Goal: Task Accomplishment & Management: Use online tool/utility

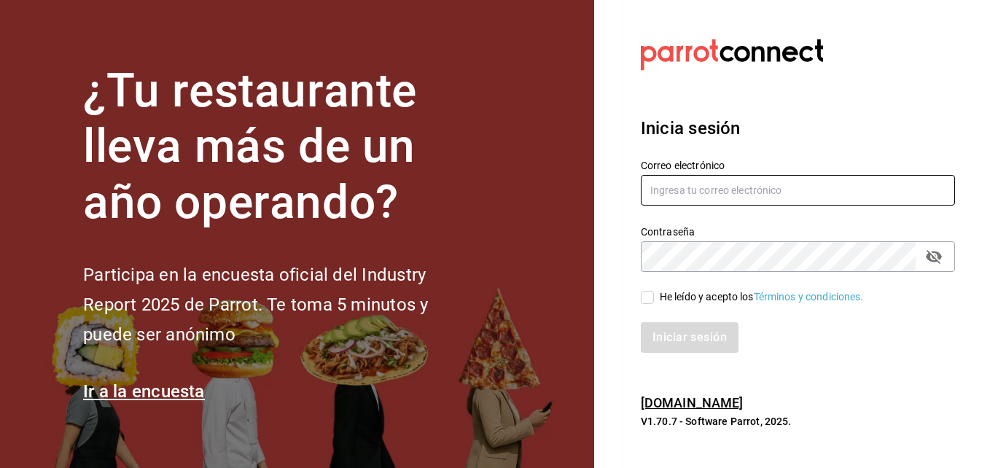
type input "mochomos.arcos@grupocosteno.com"
click at [651, 298] on input "He leído y acepto los Términos y condiciones." at bounding box center [647, 297] width 13 height 13
checkbox input "true"
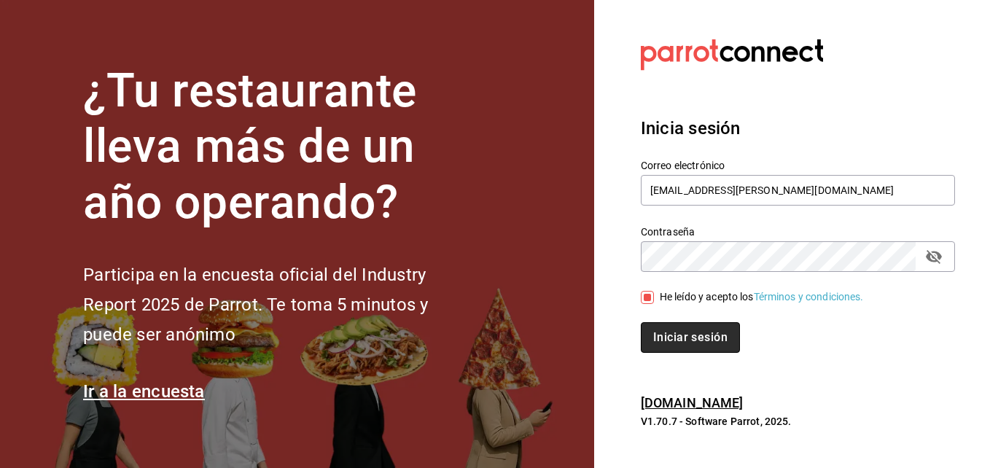
click at [673, 331] on button "Iniciar sesión" at bounding box center [690, 337] width 99 height 31
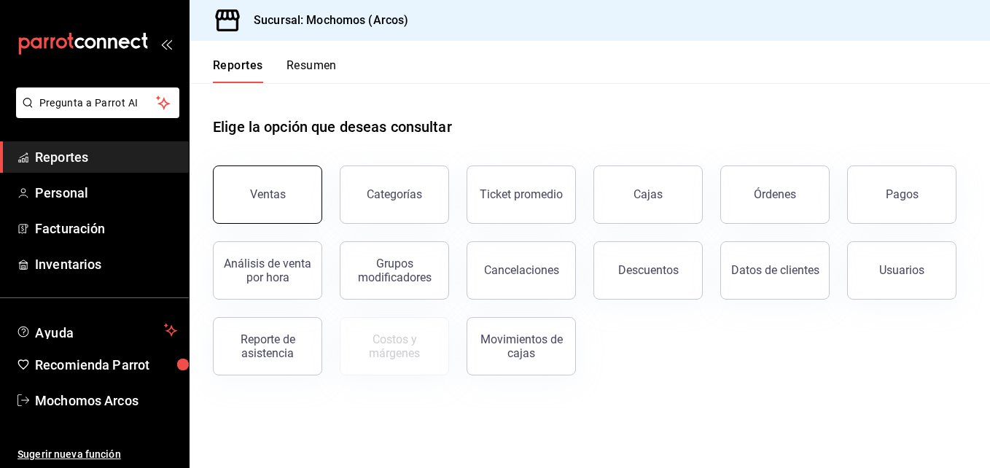
click at [269, 197] on div "Ventas" at bounding box center [268, 194] width 36 height 14
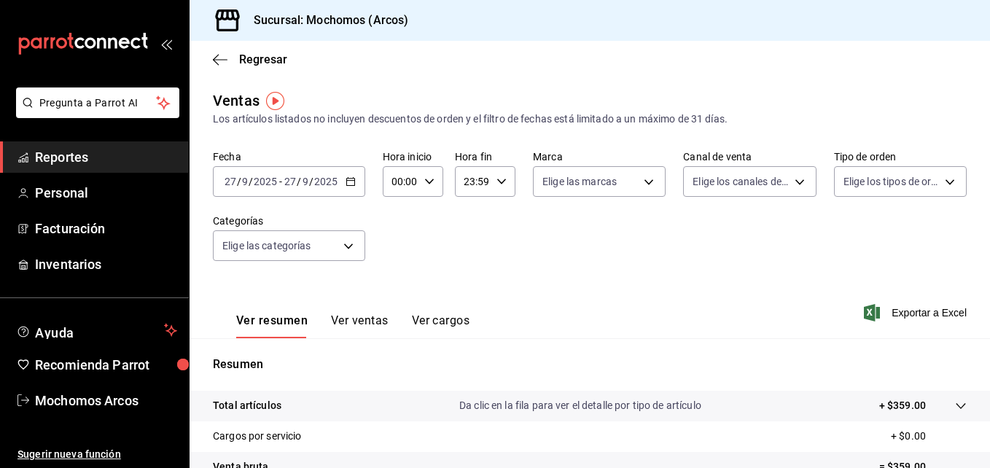
click at [350, 176] on icon "button" at bounding box center [350, 181] width 10 height 10
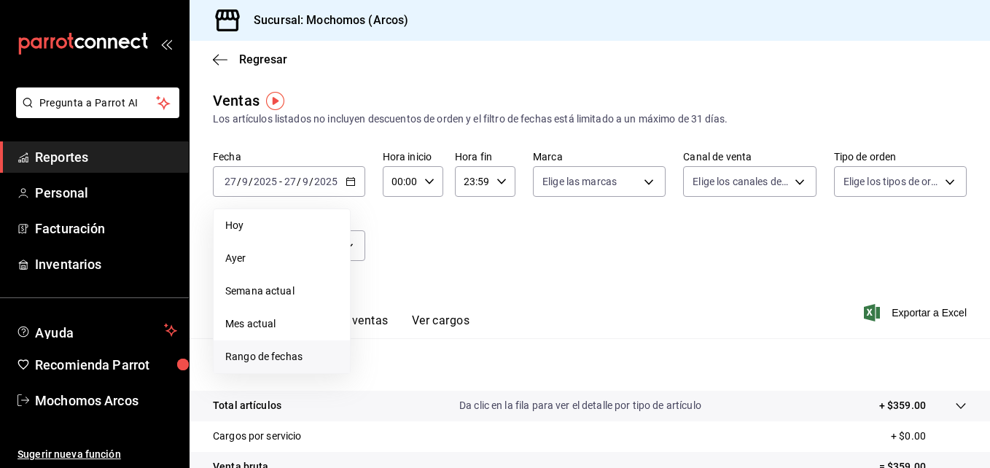
click at [266, 353] on span "Rango de fechas" at bounding box center [281, 356] width 113 height 15
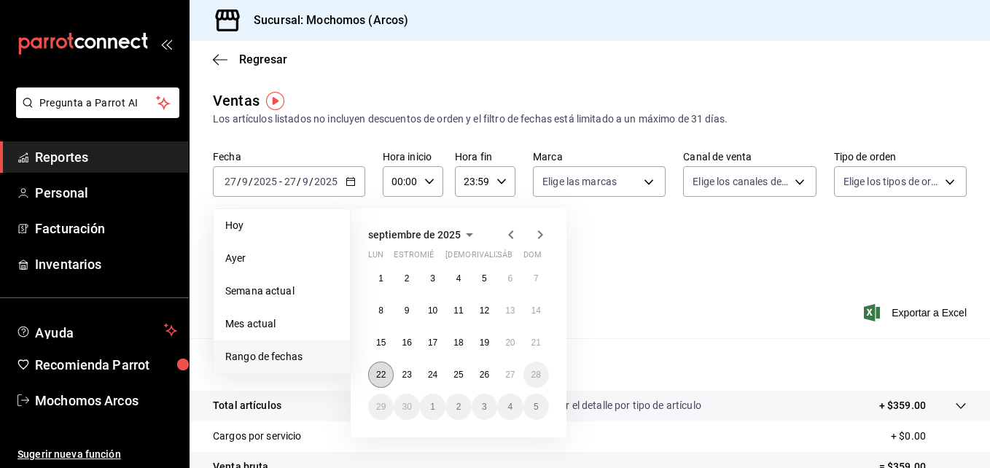
click at [391, 371] on button "22" at bounding box center [381, 374] width 26 height 26
click at [513, 380] on button "27" at bounding box center [510, 374] width 26 height 26
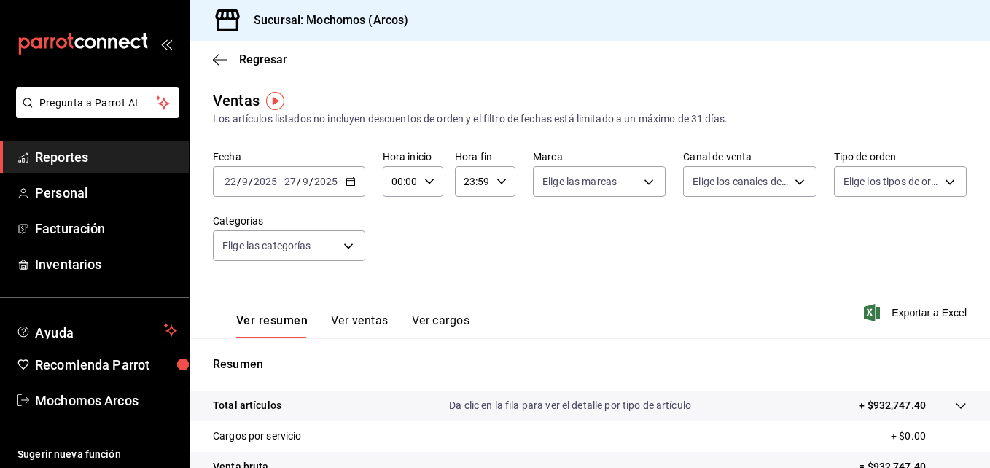
click at [426, 186] on icon "button" at bounding box center [429, 181] width 10 height 10
click at [396, 252] on span "01" at bounding box center [397, 254] width 7 height 12
type input "01:00"
click at [397, 248] on span "05" at bounding box center [397, 248] width 7 height 12
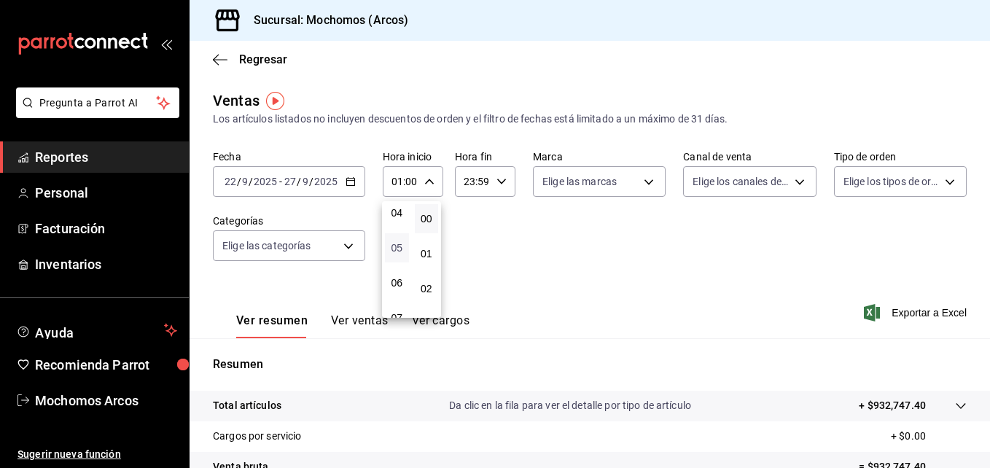
type input "05:00"
click at [498, 177] on div at bounding box center [495, 234] width 990 height 468
click at [498, 177] on icon "button" at bounding box center [501, 181] width 10 height 10
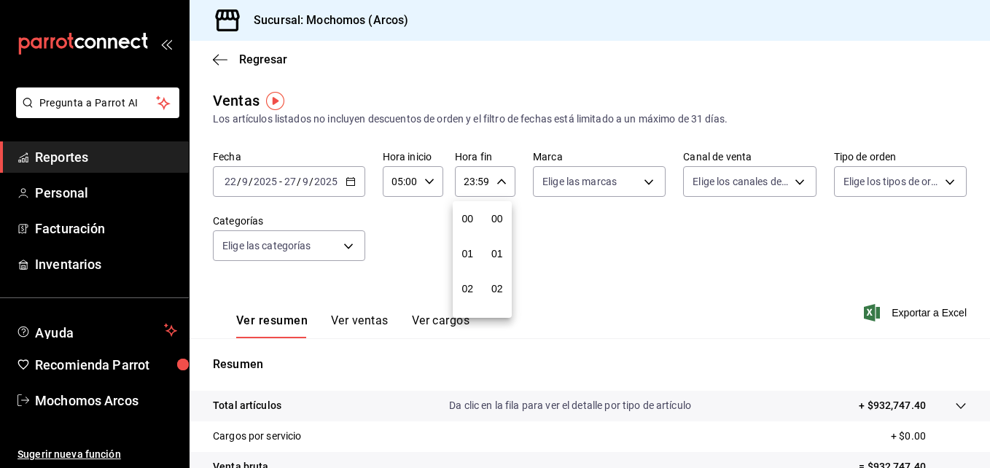
scroll to position [1982, 0]
click at [464, 267] on span "22" at bounding box center [467, 265] width 7 height 12
type input "22:59"
click at [468, 259] on span "01" at bounding box center [467, 254] width 7 height 12
click at [496, 222] on button "57" at bounding box center [497, 230] width 24 height 29
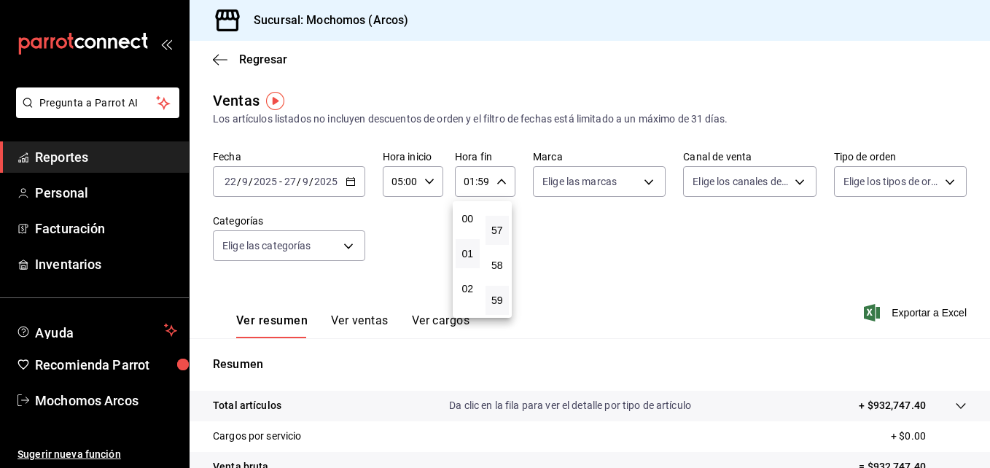
type input "01:57"
click at [501, 246] on span "45" at bounding box center [497, 248] width 7 height 12
type input "01:45"
click at [665, 297] on div at bounding box center [495, 234] width 990 height 468
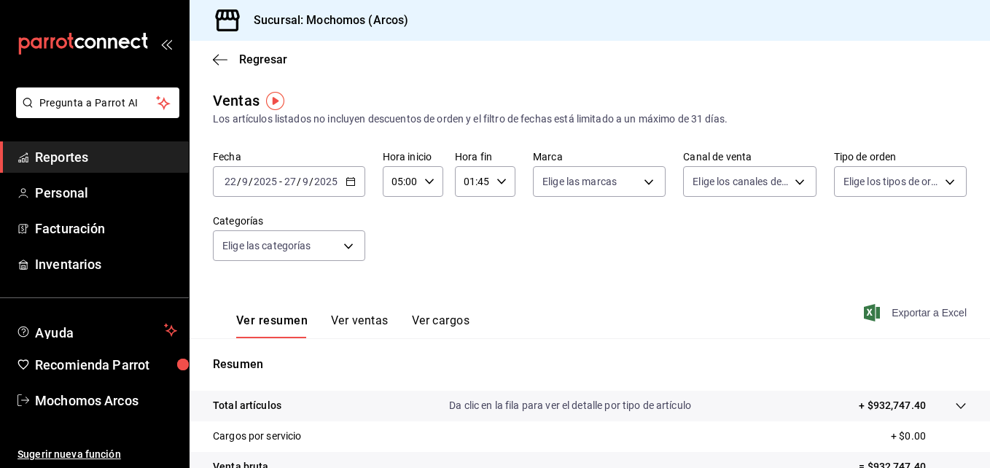
click at [916, 310] on font "Exportar a Excel" at bounding box center [928, 313] width 75 height 12
click at [346, 187] on div "[DATE] [DATE] - [DATE] [DATE]" at bounding box center [289, 181] width 152 height 31
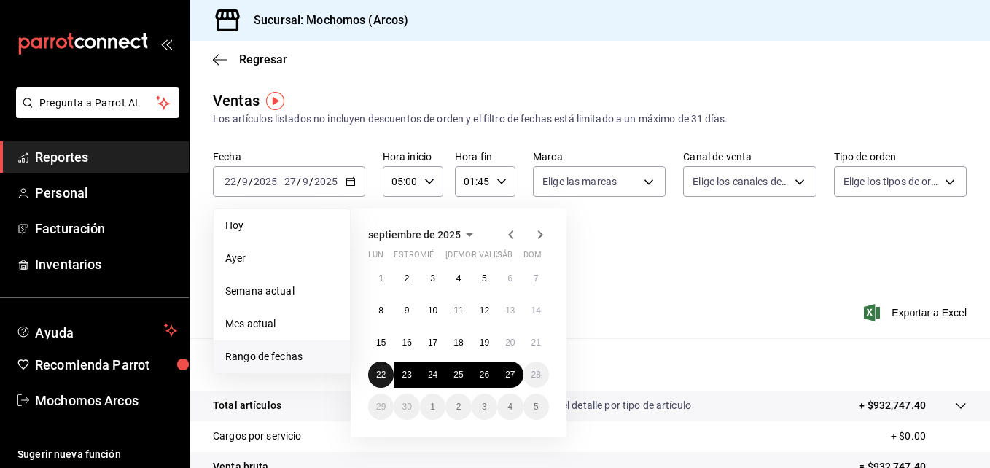
click at [384, 371] on abbr "22" at bounding box center [380, 374] width 9 height 10
click at [506, 374] on abbr "27" at bounding box center [509, 374] width 9 height 10
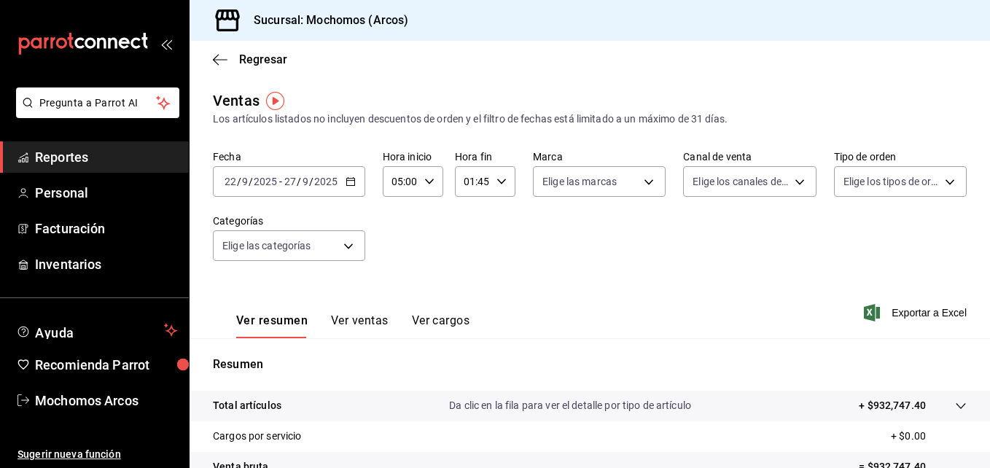
click at [496, 184] on icon "button" at bounding box center [501, 181] width 10 height 10
click at [496, 219] on span "45" at bounding box center [497, 219] width 7 height 12
click at [498, 294] on span "48" at bounding box center [497, 295] width 7 height 12
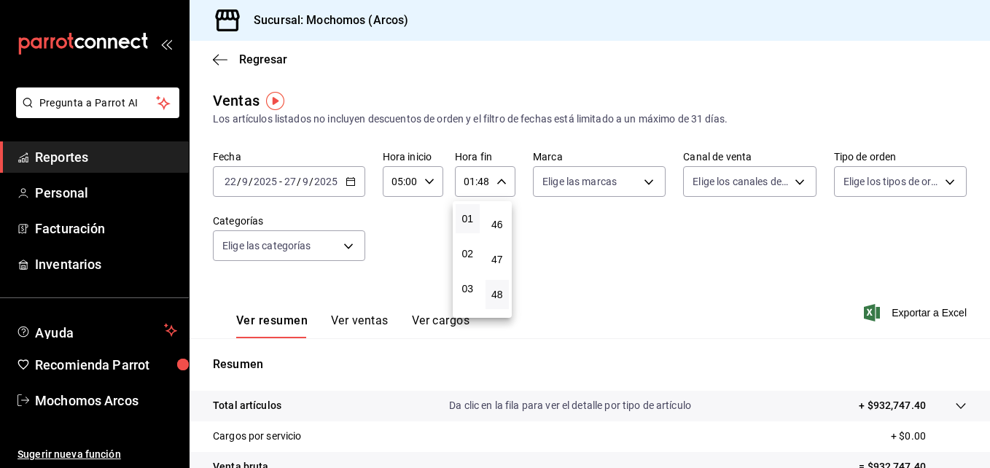
click at [933, 310] on div at bounding box center [495, 234] width 990 height 468
click at [910, 307] on font "Exportar a Excel" at bounding box center [928, 313] width 75 height 12
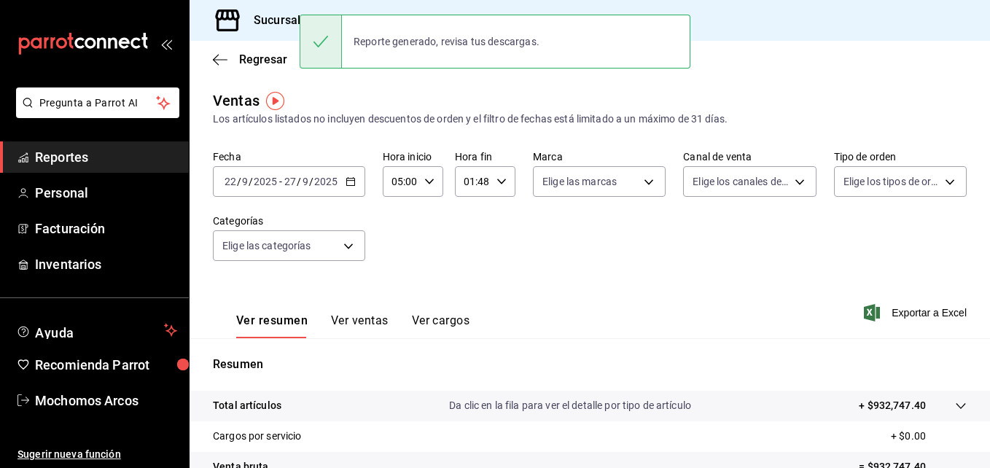
click at [517, 257] on div "Fecha [DATE] [DATE] - [DATE] [DATE] Hora inicio 05:00 Hora inicio Hora fin 01:4…" at bounding box center [589, 214] width 753 height 128
click at [504, 179] on div "01:48 Hora fin" at bounding box center [485, 181] width 60 height 31
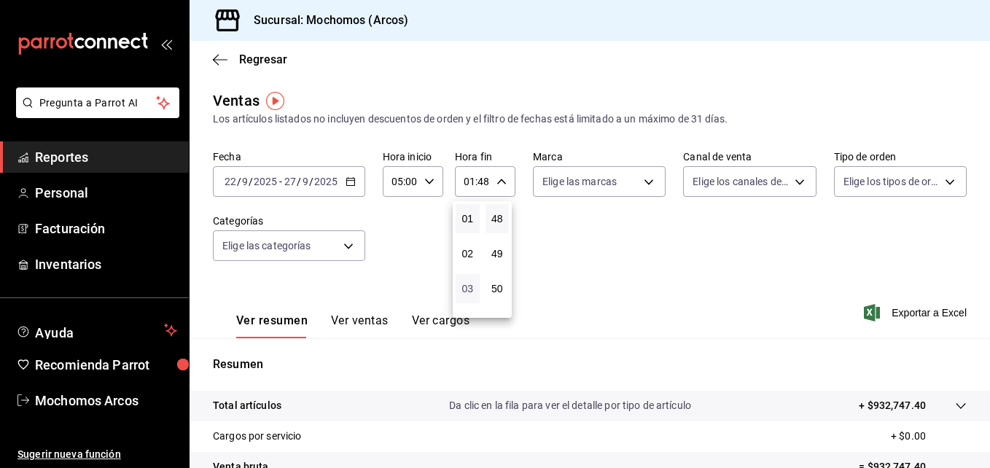
click at [471, 286] on span "03" at bounding box center [467, 289] width 7 height 12
type input "03:48"
click at [469, 276] on span "05" at bounding box center [467, 271] width 7 height 12
type input "05:48"
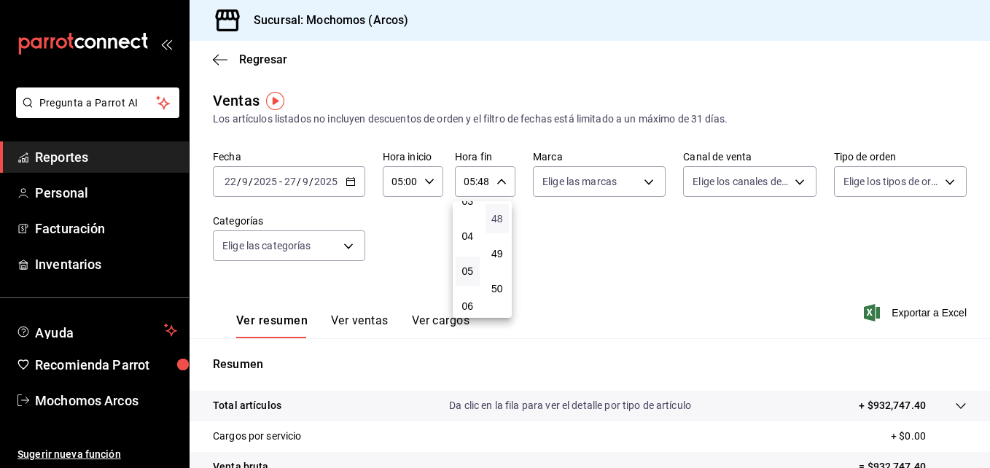
click at [498, 219] on span "48" at bounding box center [497, 219] width 7 height 12
click at [498, 219] on span "00" at bounding box center [497, 219] width 7 height 12
type input "05:00"
click at [625, 271] on div at bounding box center [495, 234] width 990 height 468
click at [903, 306] on span "Exportar a Excel" at bounding box center [916, 312] width 100 height 17
